Goal: Information Seeking & Learning: Learn about a topic

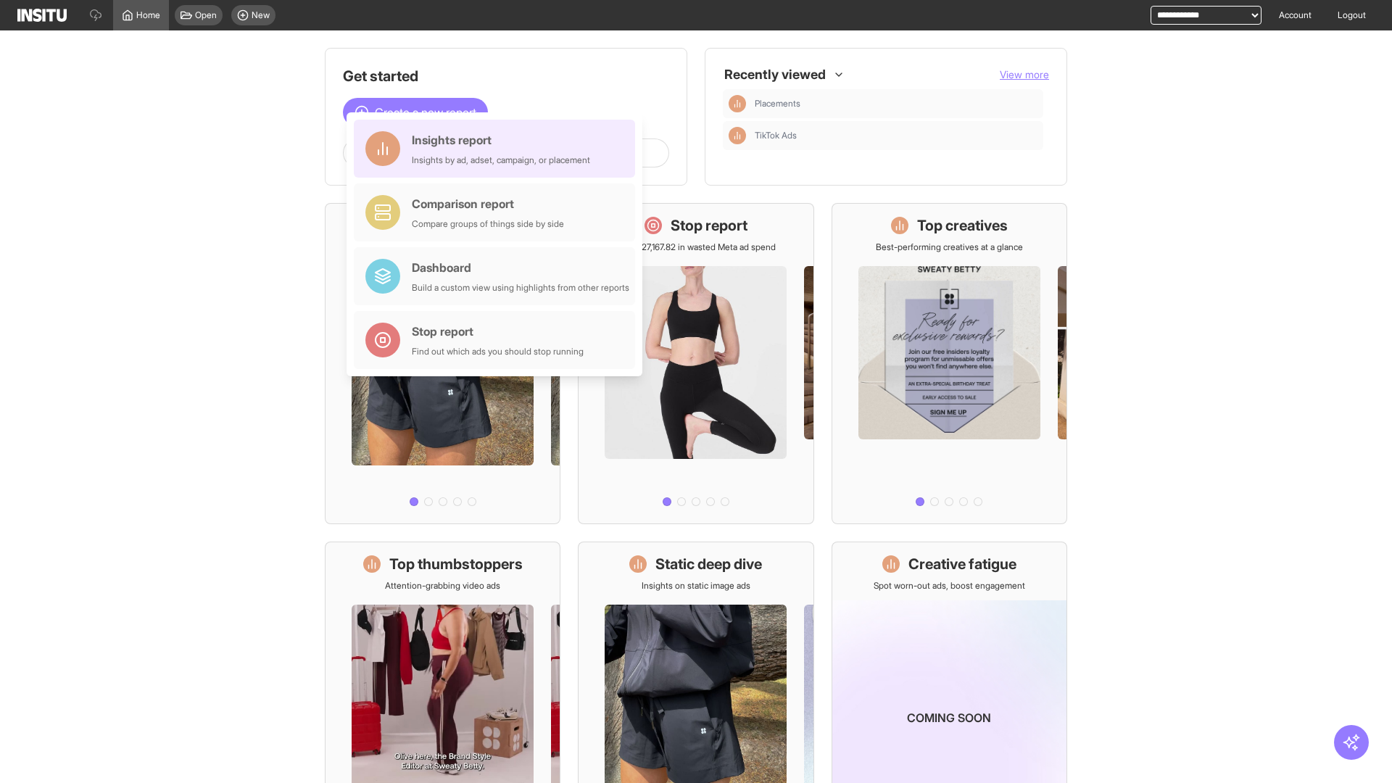
click at [498, 149] on div "Insights report Insights by ad, adset, campaign, or placement" at bounding box center [501, 148] width 178 height 35
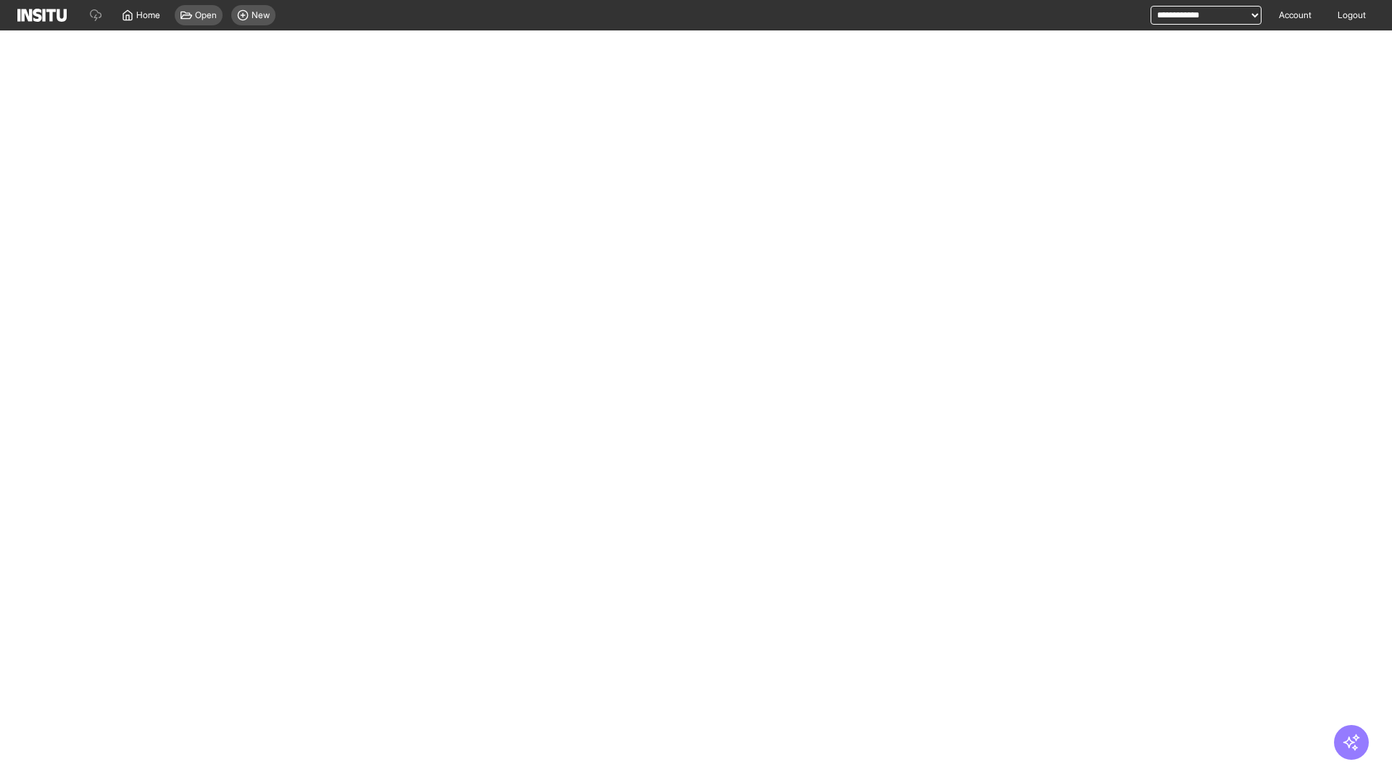
select select "**"
